Goal: Go to known website: Access a specific website the user already knows

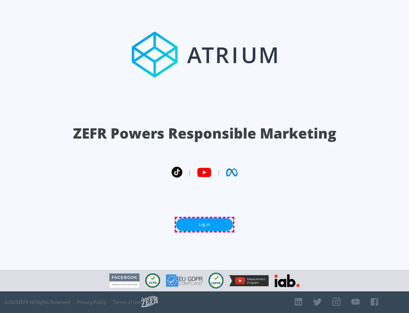
click at [205, 224] on link "Log In" at bounding box center [204, 224] width 57 height 13
